Goal: Navigation & Orientation: Find specific page/section

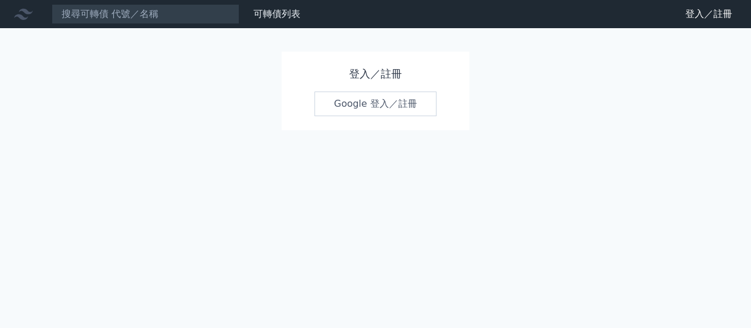
click at [352, 92] on link "Google 登入／註冊" at bounding box center [376, 104] width 122 height 25
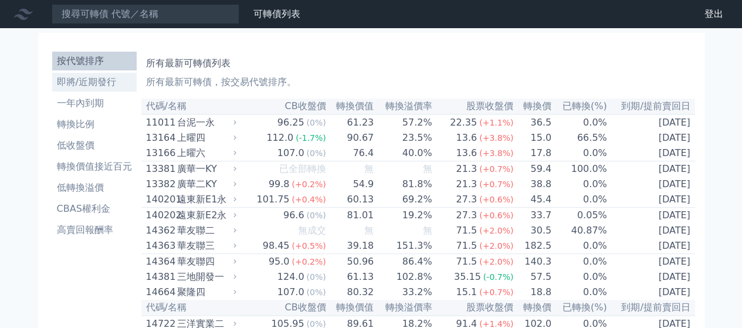
click at [137, 75] on li "即將/近期發行" at bounding box center [94, 82] width 85 height 14
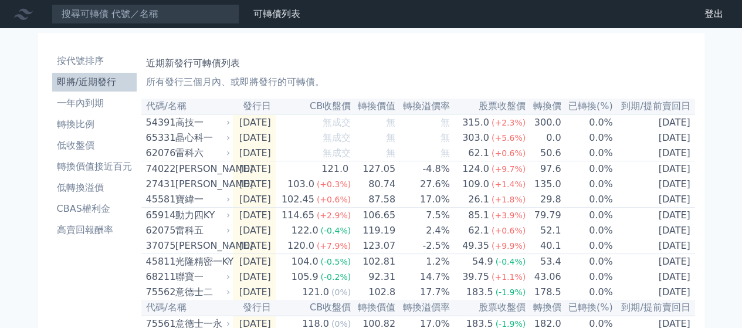
click at [137, 75] on li "即將/近期發行" at bounding box center [94, 82] width 85 height 14
